Goal: Browse casually

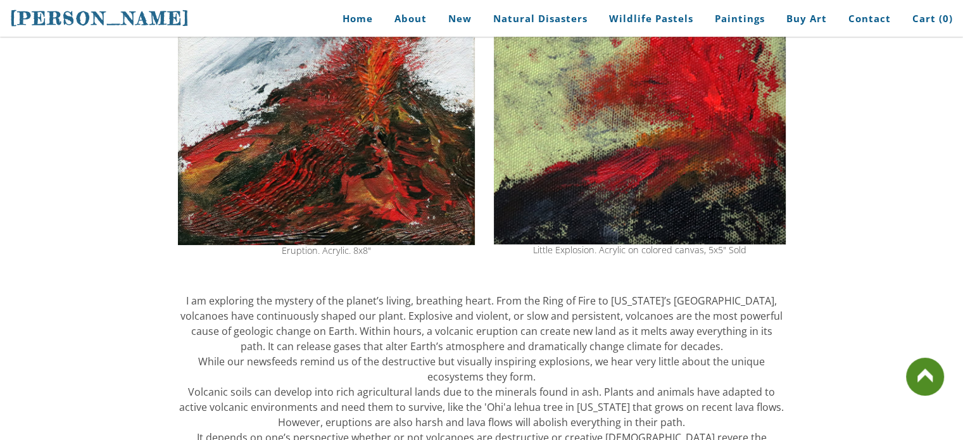
scroll to position [281, 0]
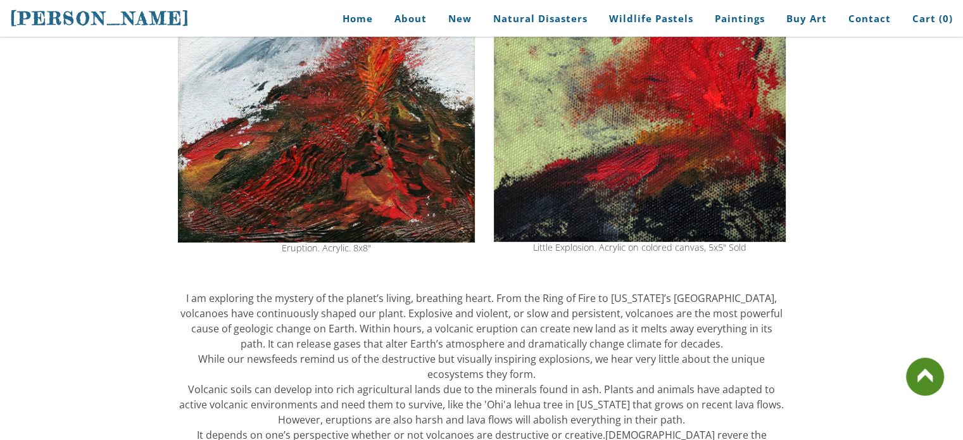
click at [630, 156] on img at bounding box center [640, 98] width 292 height 288
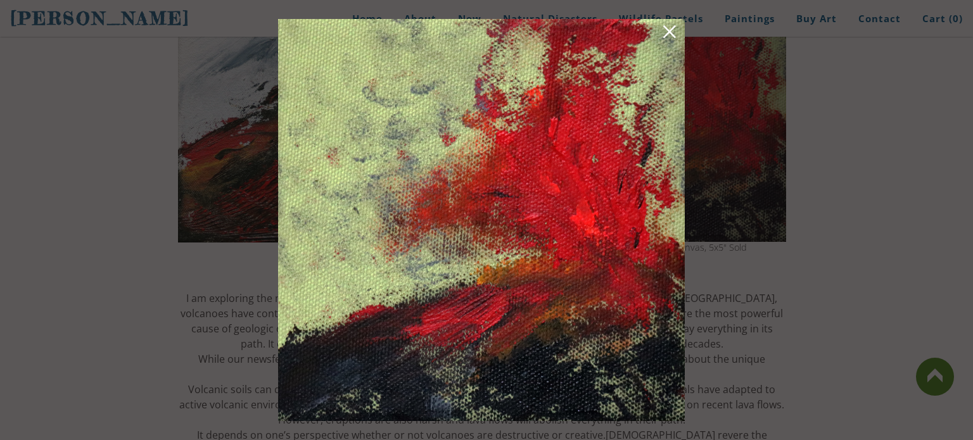
click at [669, 41] on link at bounding box center [670, 34] width 18 height 20
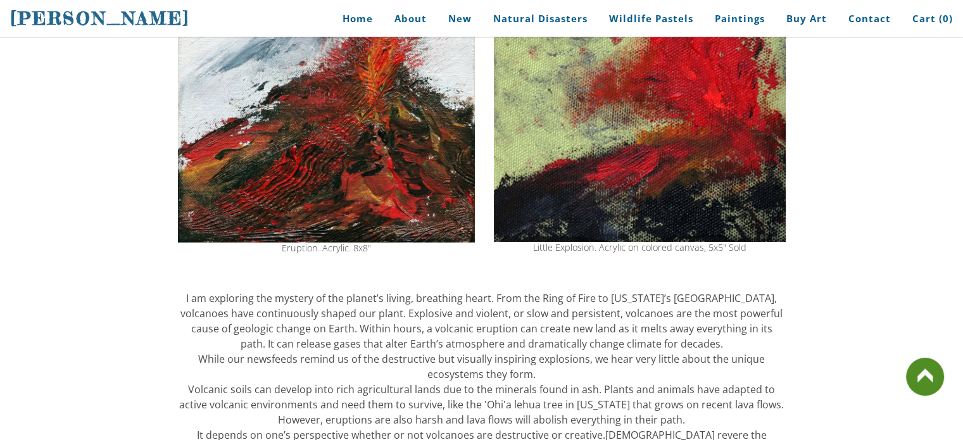
click at [659, 165] on img at bounding box center [640, 98] width 292 height 288
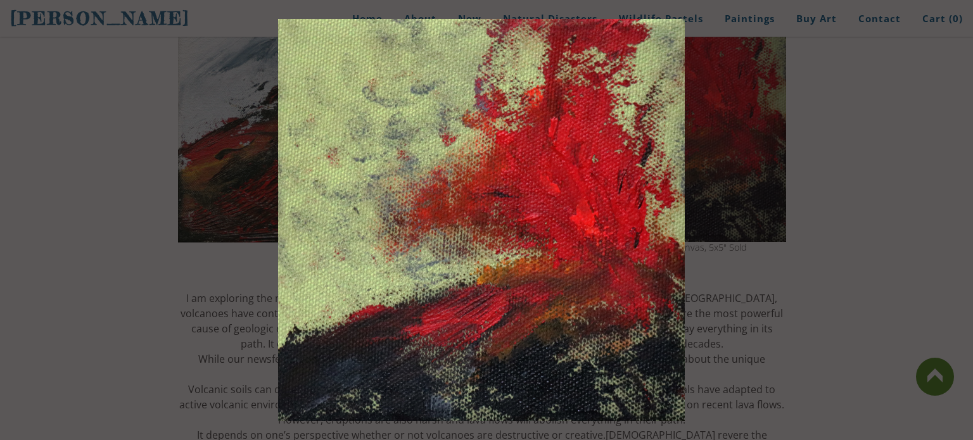
click at [659, 165] on img at bounding box center [481, 220] width 407 height 402
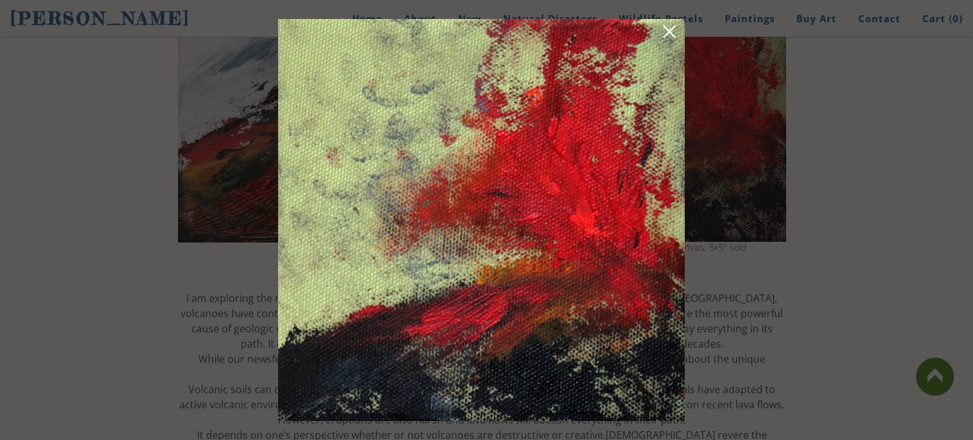
click at [659, 165] on img at bounding box center [481, 220] width 407 height 402
click at [665, 28] on link at bounding box center [670, 34] width 18 height 20
